Goal: Task Accomplishment & Management: Manage account settings

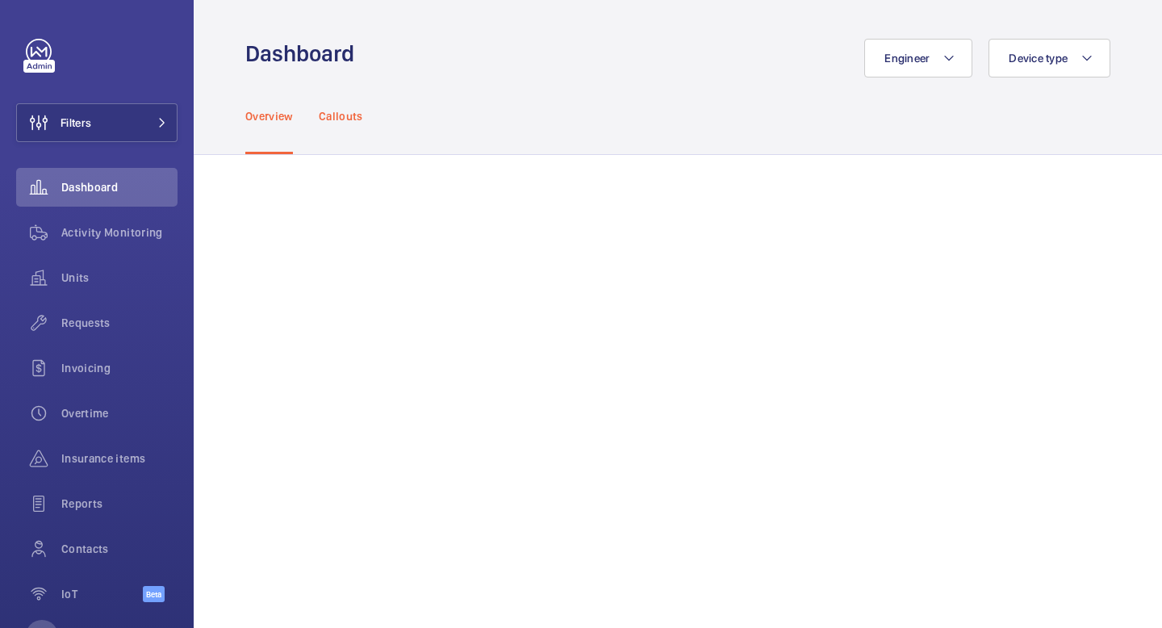
click at [349, 113] on p "Callouts" at bounding box center [341, 116] width 44 height 16
click at [268, 125] on div "Overview" at bounding box center [269, 115] width 48 height 77
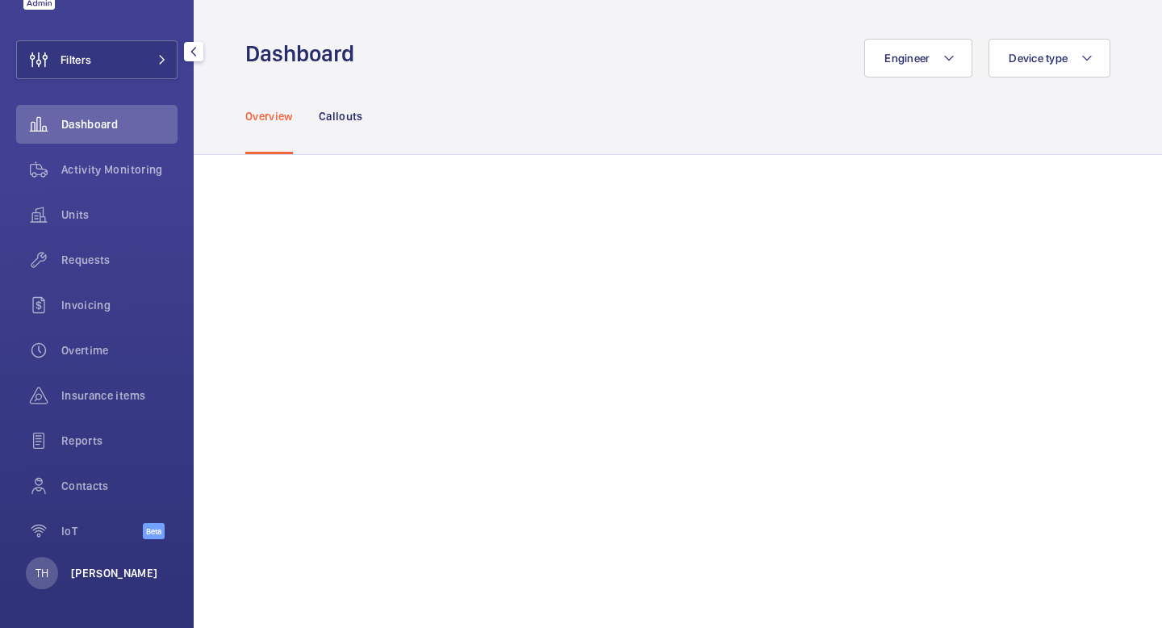
click at [86, 572] on p "[PERSON_NAME]" at bounding box center [114, 573] width 87 height 16
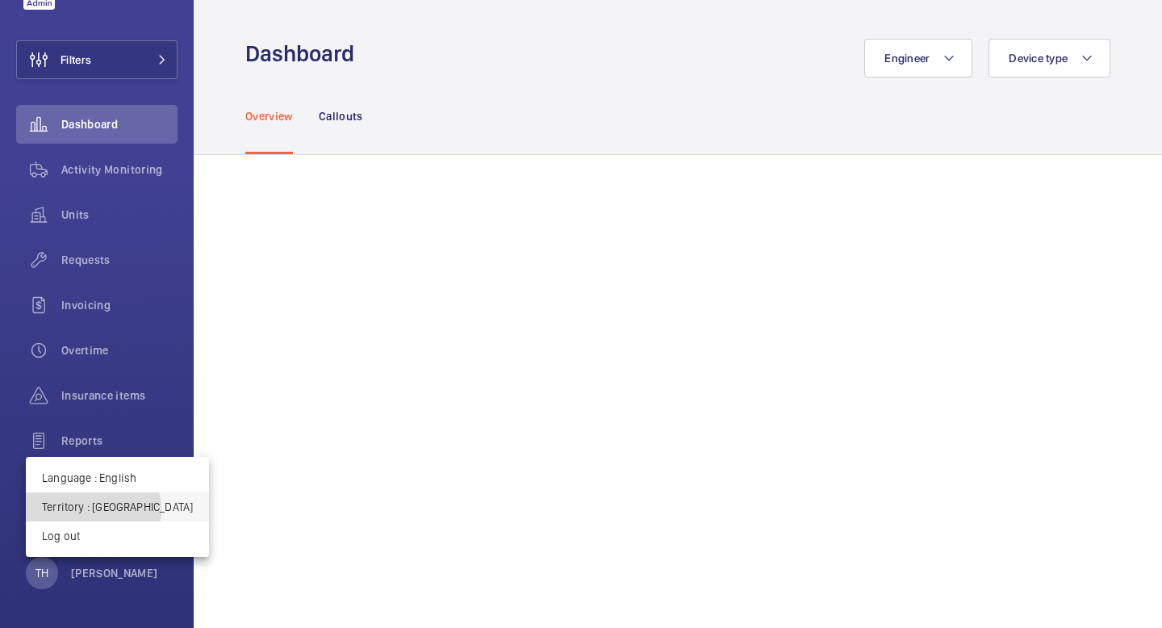
click at [90, 510] on p "Territory : Singapour" at bounding box center [117, 507] width 151 height 16
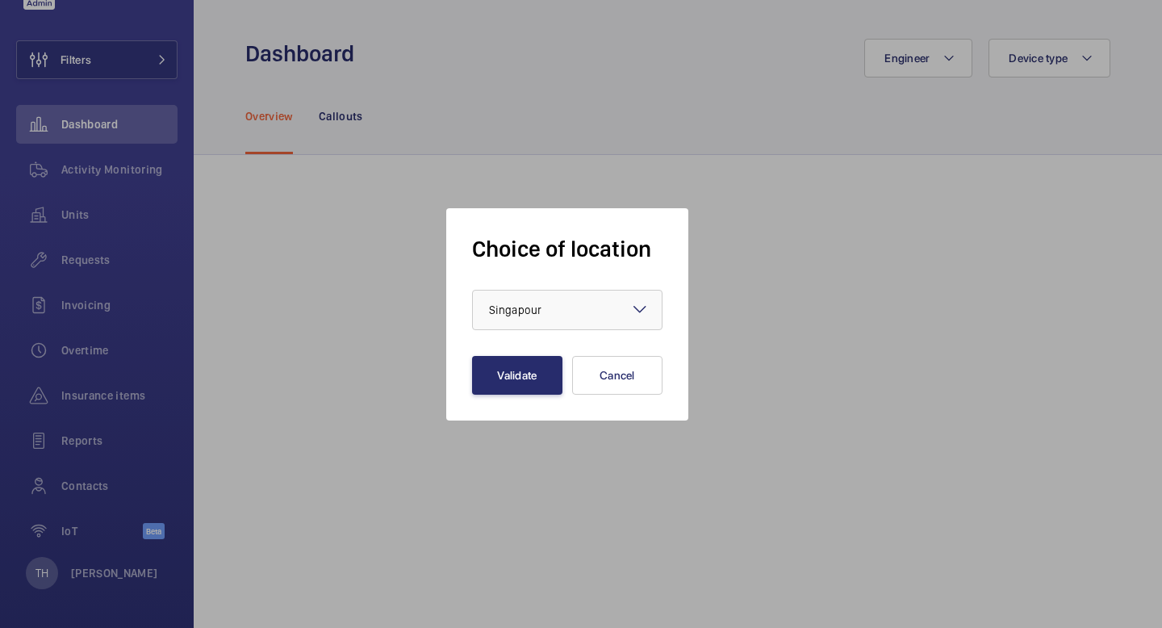
click at [630, 312] on div "× Singapour ×" at bounding box center [567, 310] width 190 height 40
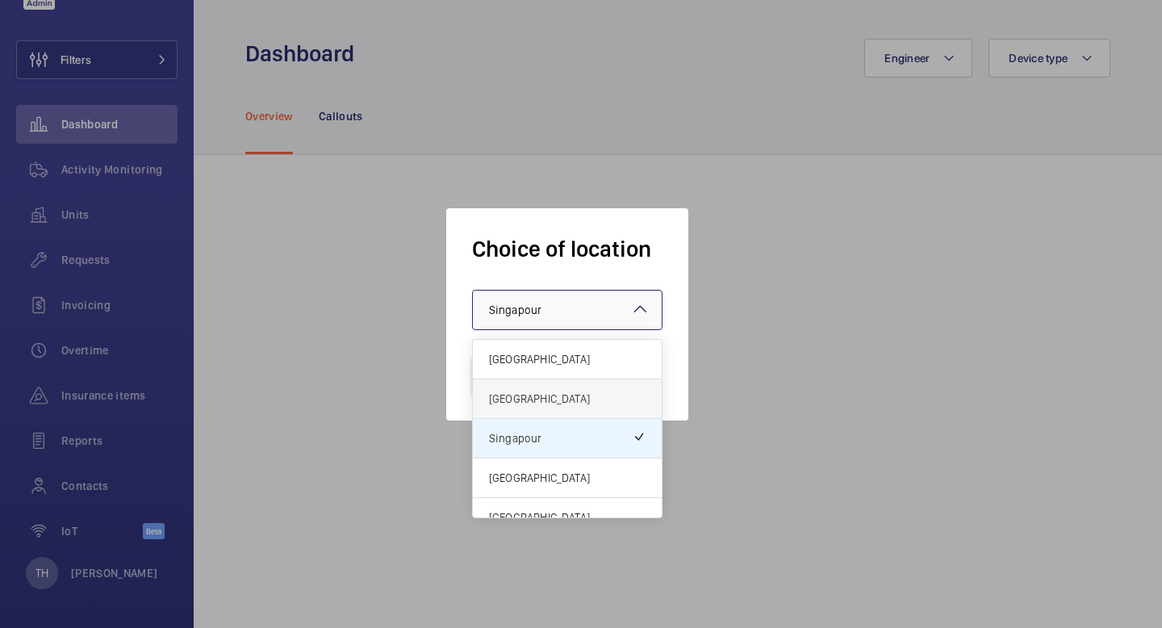
click at [571, 395] on span "[GEOGRAPHIC_DATA]" at bounding box center [567, 399] width 157 height 16
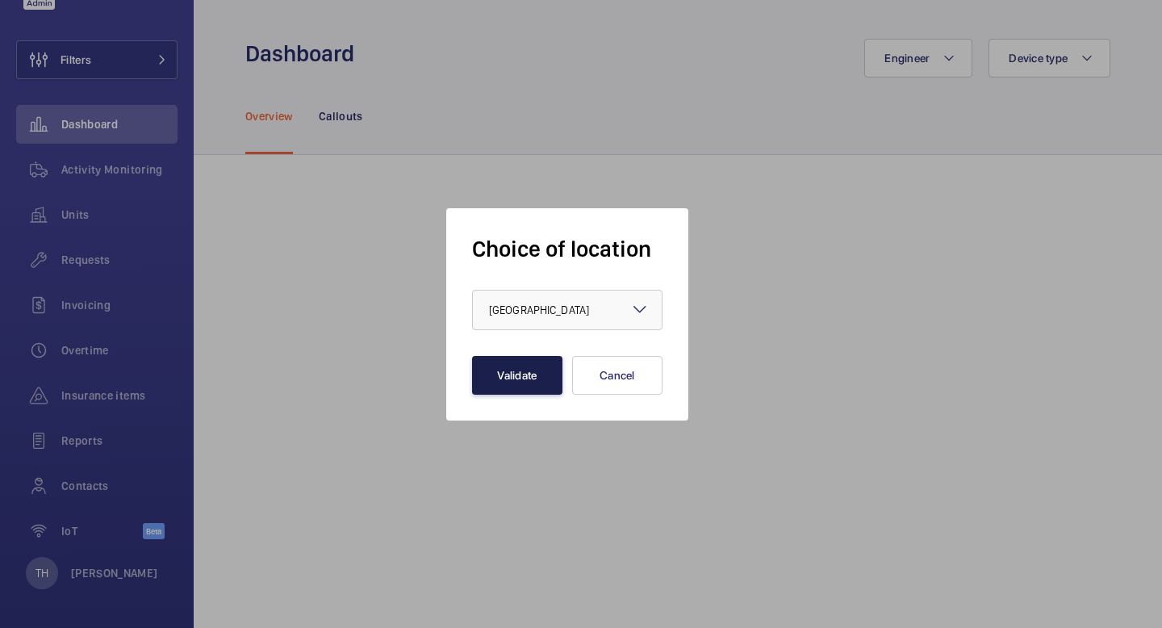
click at [500, 383] on button "Validate" at bounding box center [517, 375] width 90 height 39
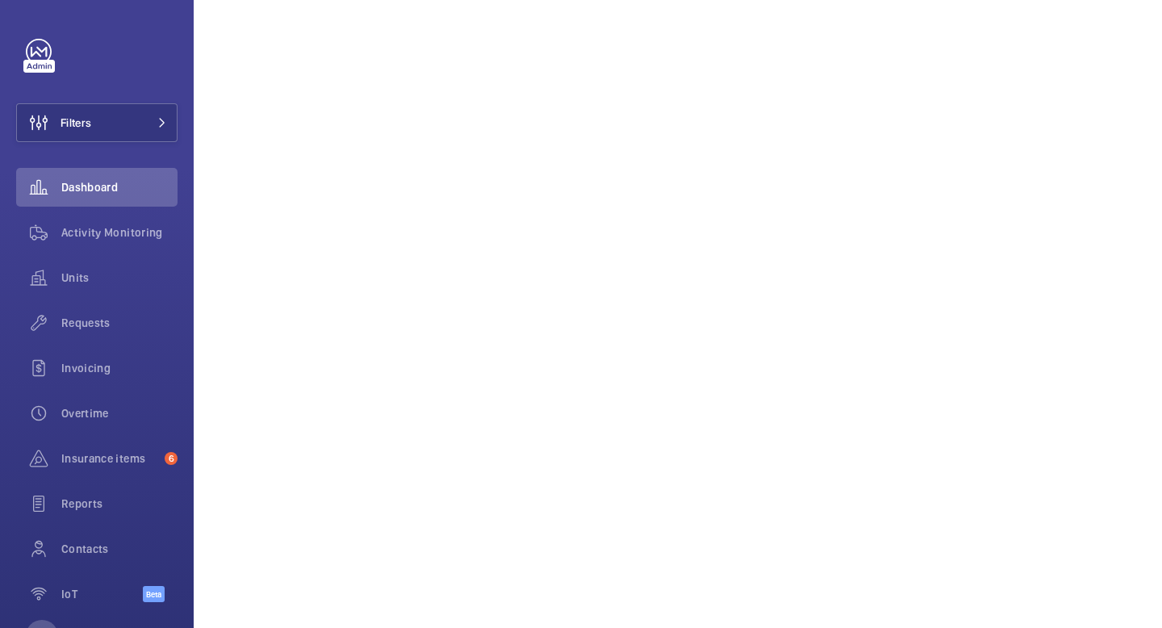
scroll to position [614, 0]
